Goal: Browse casually

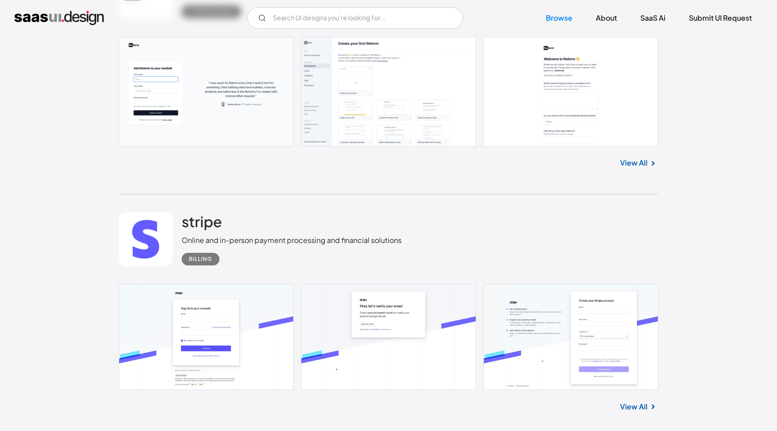
scroll to position [597, 0]
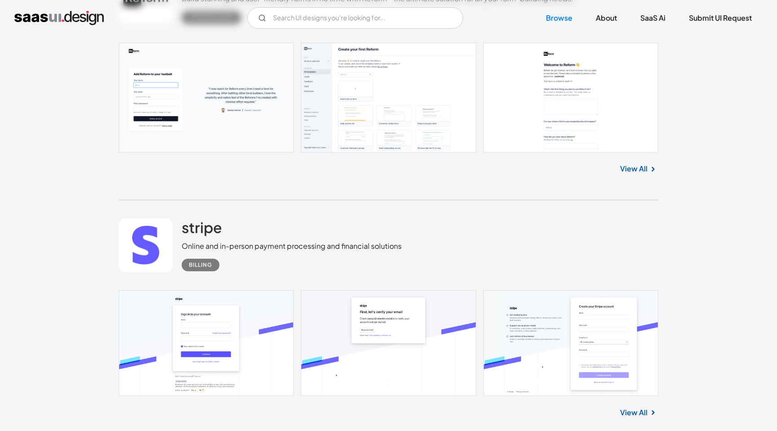
click at [358, 131] on link at bounding box center [389, 98] width 540 height 110
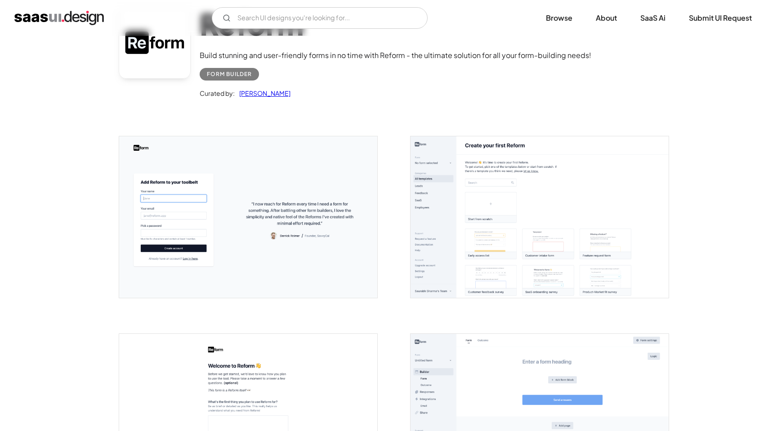
scroll to position [89, 0]
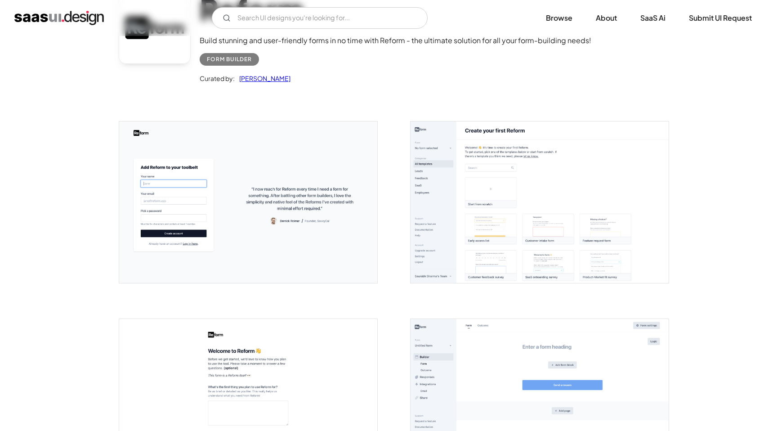
click at [443, 241] on img "open lightbox" at bounding box center [540, 202] width 258 height 162
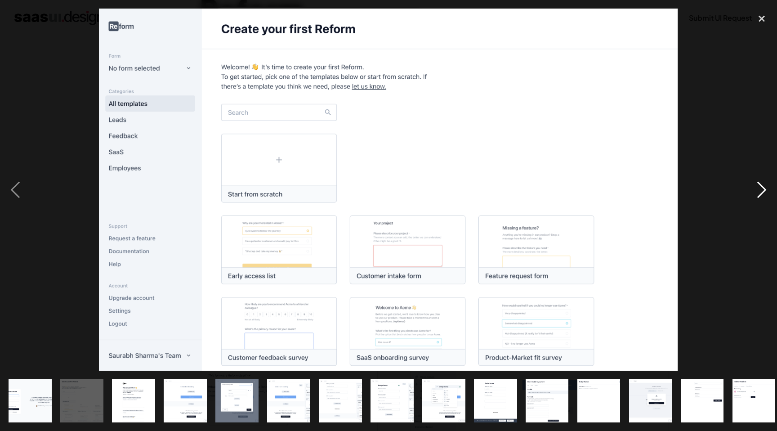
click at [766, 193] on div "next image" at bounding box center [762, 190] width 31 height 362
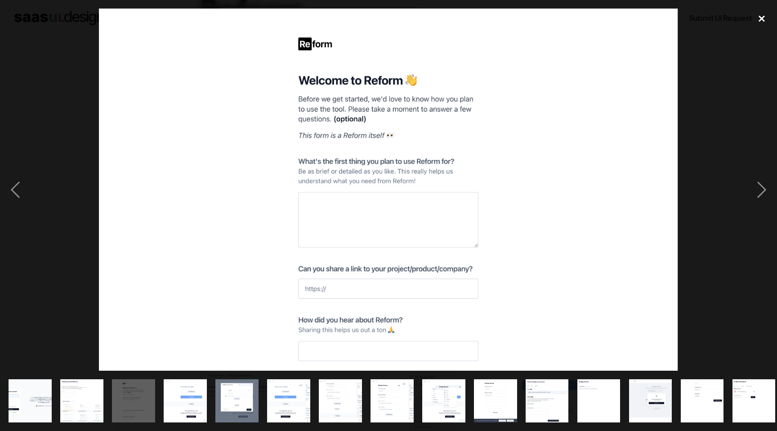
click at [758, 20] on div "close lightbox" at bounding box center [762, 19] width 31 height 20
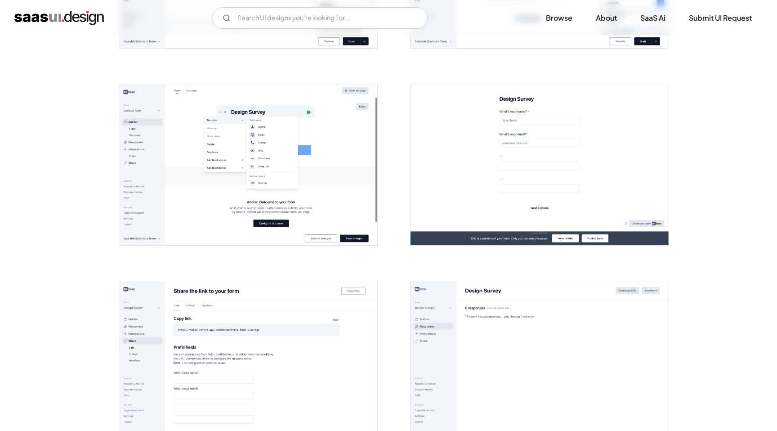
scroll to position [399, 0]
